Goal: Navigation & Orientation: Find specific page/section

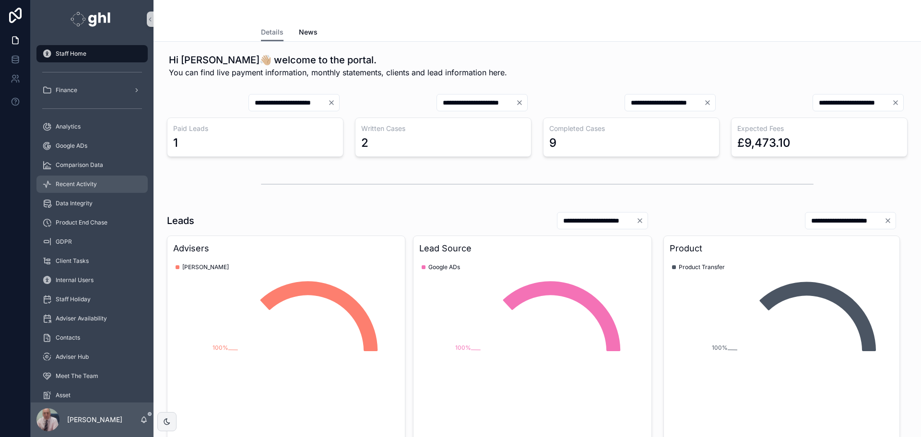
drag, startPoint x: 88, startPoint y: 185, endPoint x: 105, endPoint y: 184, distance: 16.8
click at [88, 185] on span "Recent Activity" at bounding box center [76, 184] width 41 height 8
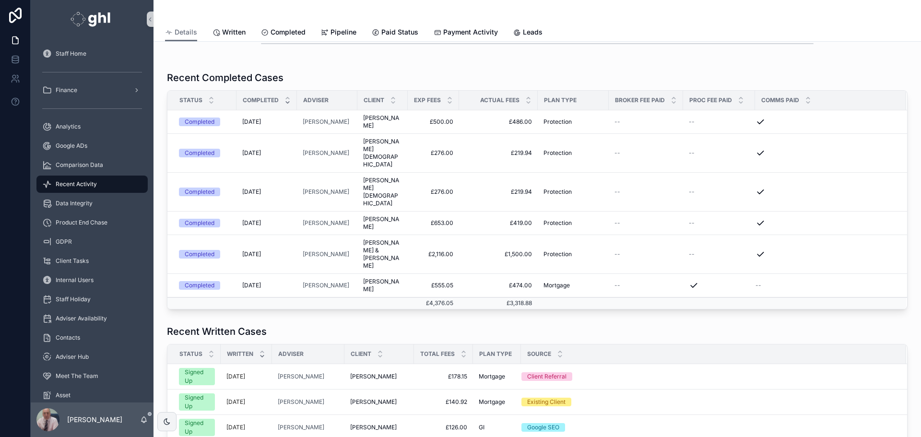
scroll to position [275, 0]
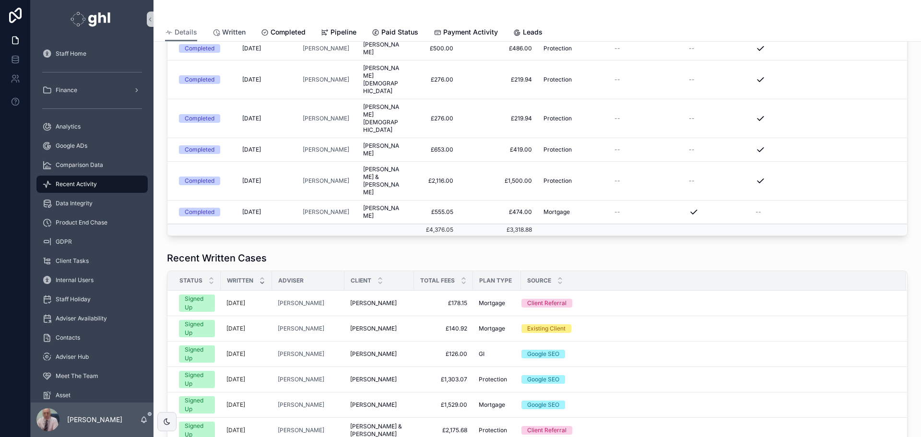
click at [228, 29] on span "Written" at bounding box center [233, 32] width 23 height 10
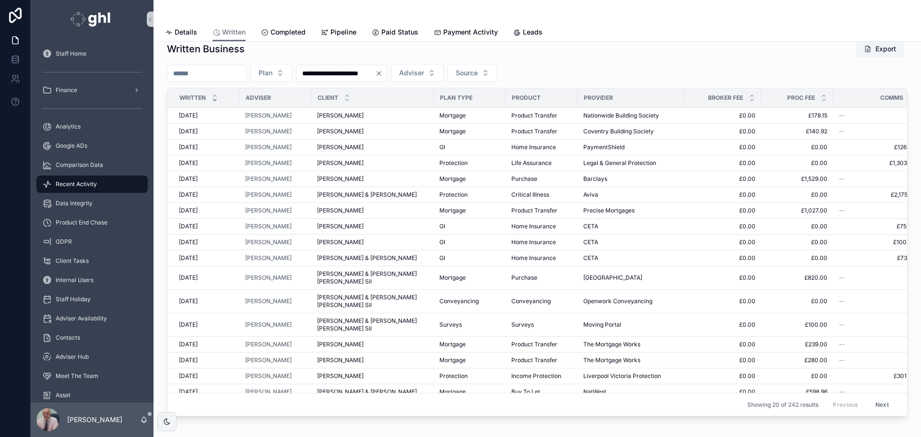
scroll to position [24, 0]
